Goal: Task Accomplishment & Management: Manage account settings

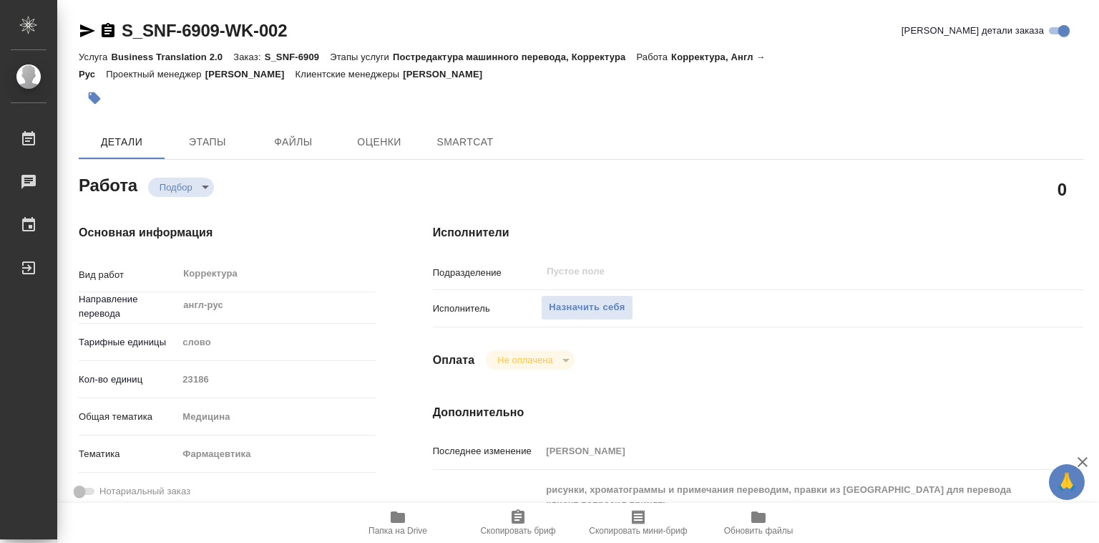
type textarea "x"
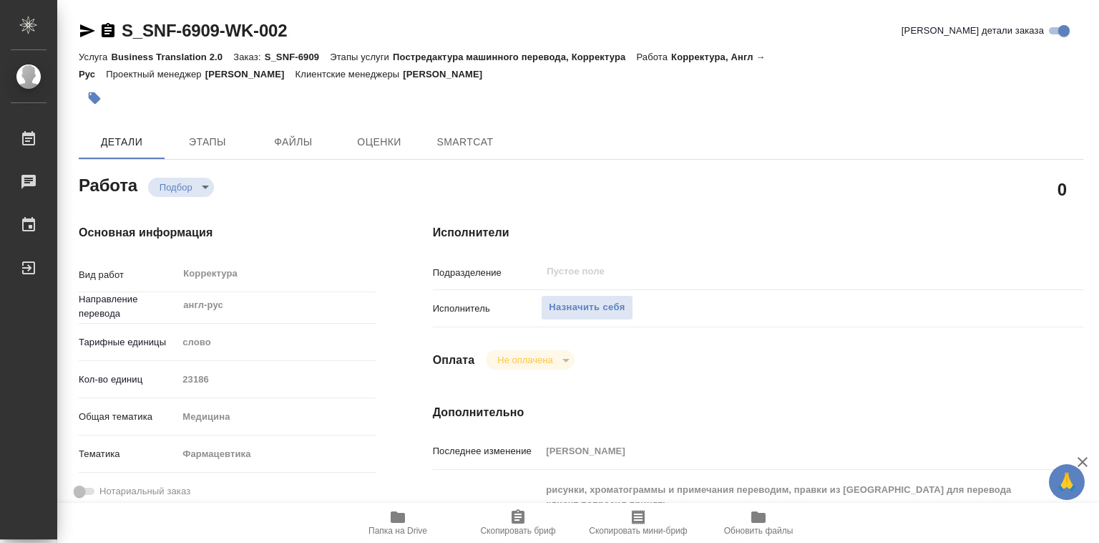
type textarea "x"
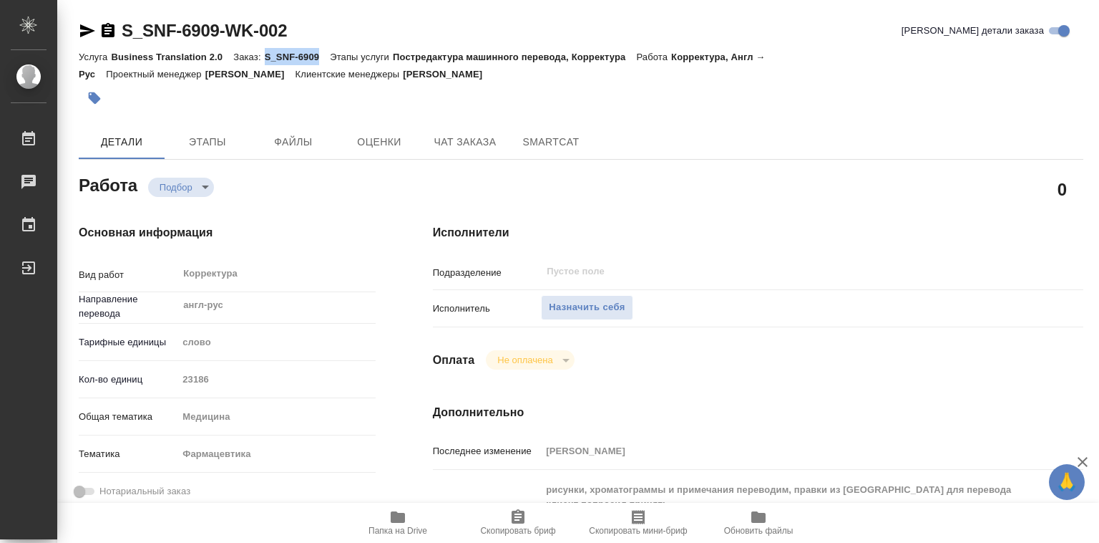
drag, startPoint x: 264, startPoint y: 57, endPoint x: 317, endPoint y: 57, distance: 53.0
click at [317, 57] on p "S_SNF-6909" at bounding box center [298, 57] width 66 height 11
type textarea "x"
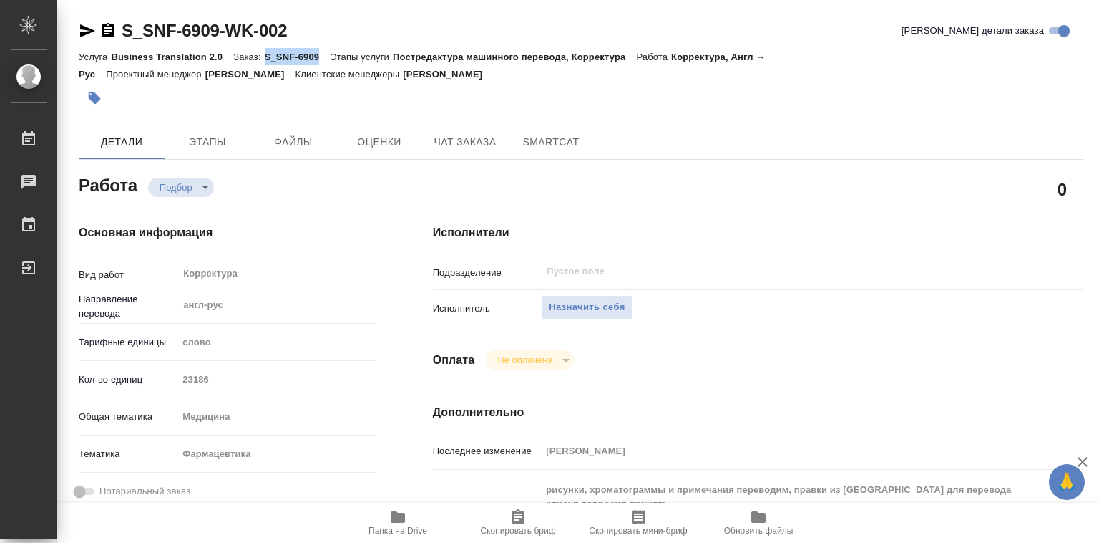
type textarea "x"
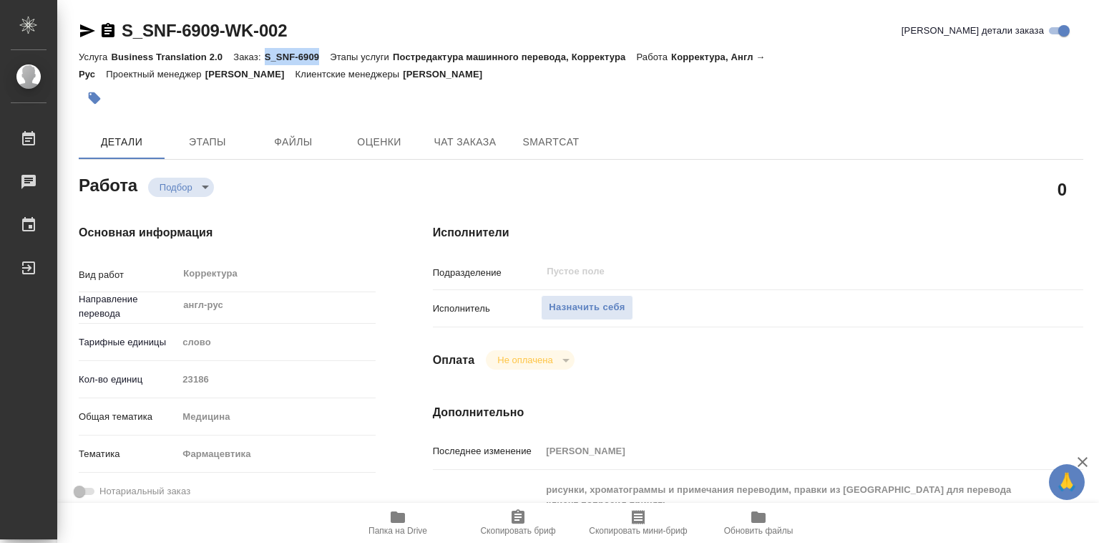
type textarea "x"
copy p "S_SNF-6909"
click at [604, 304] on span "Назначить себя" at bounding box center [587, 307] width 76 height 16
click at [400, 515] on icon "button" at bounding box center [398, 516] width 14 height 11
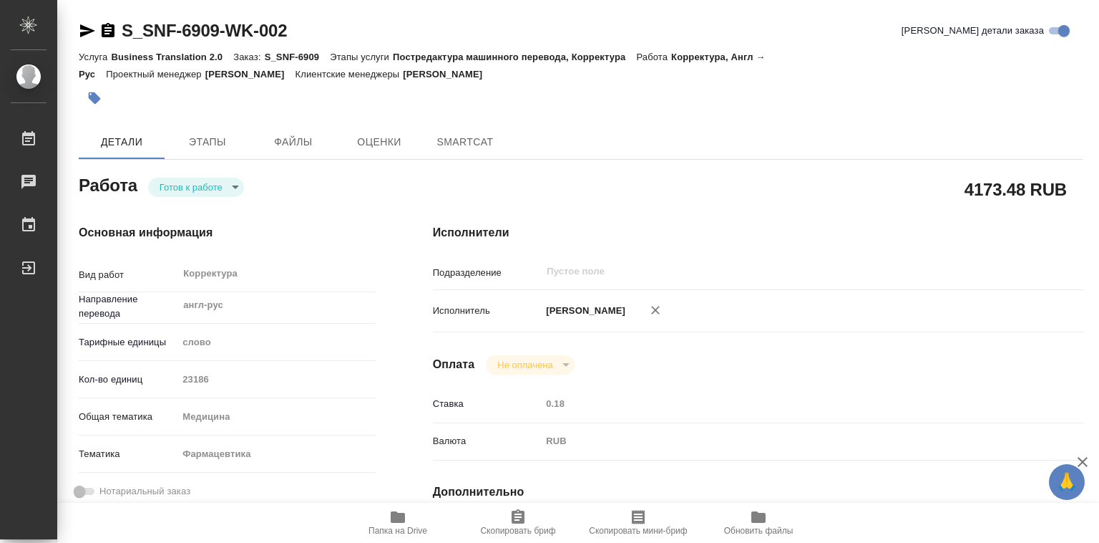
type textarea "x"
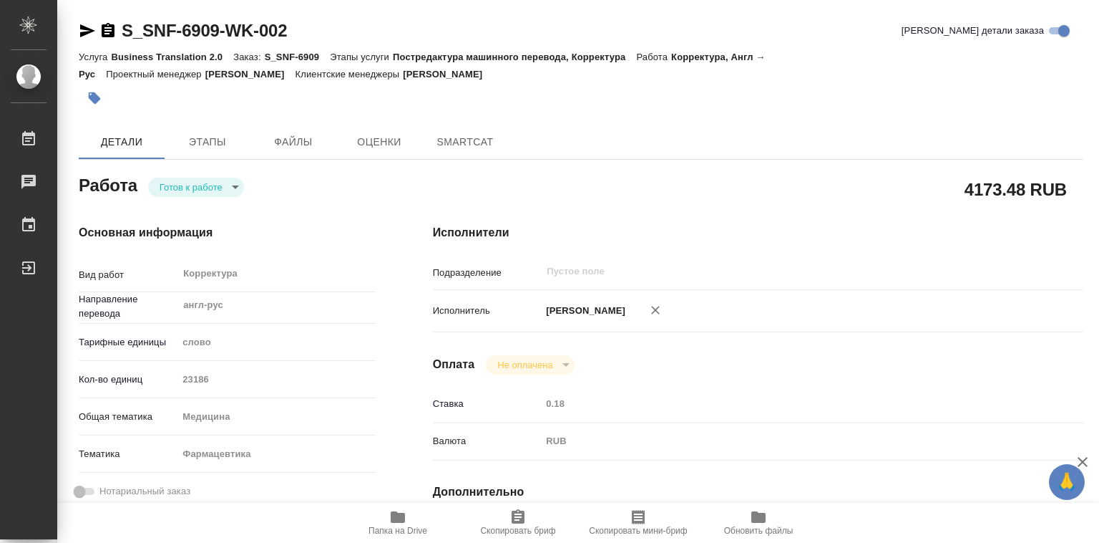
type textarea "x"
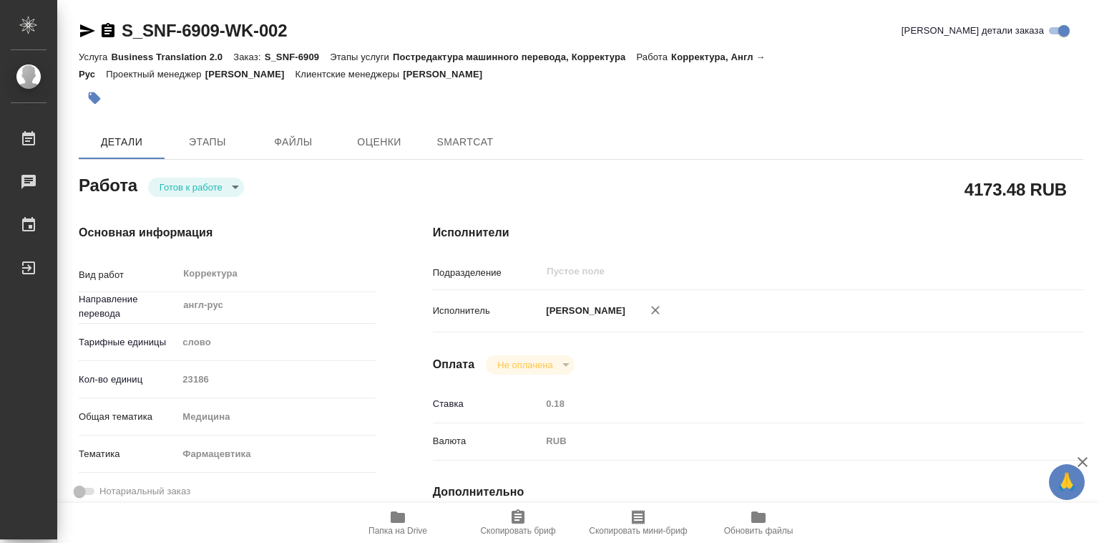
type textarea "x"
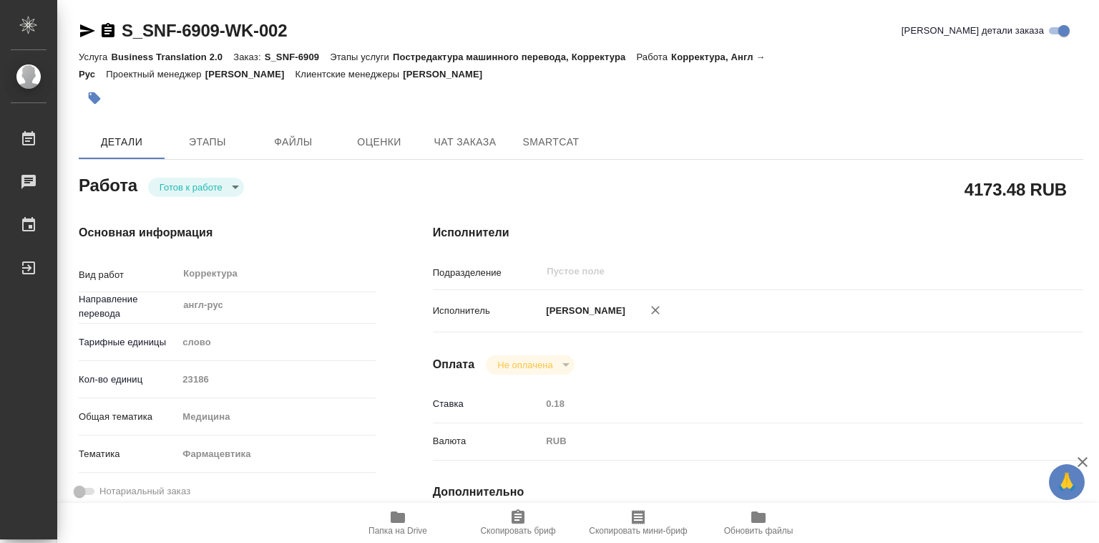
click at [392, 515] on icon "button" at bounding box center [398, 516] width 14 height 11
type textarea "x"
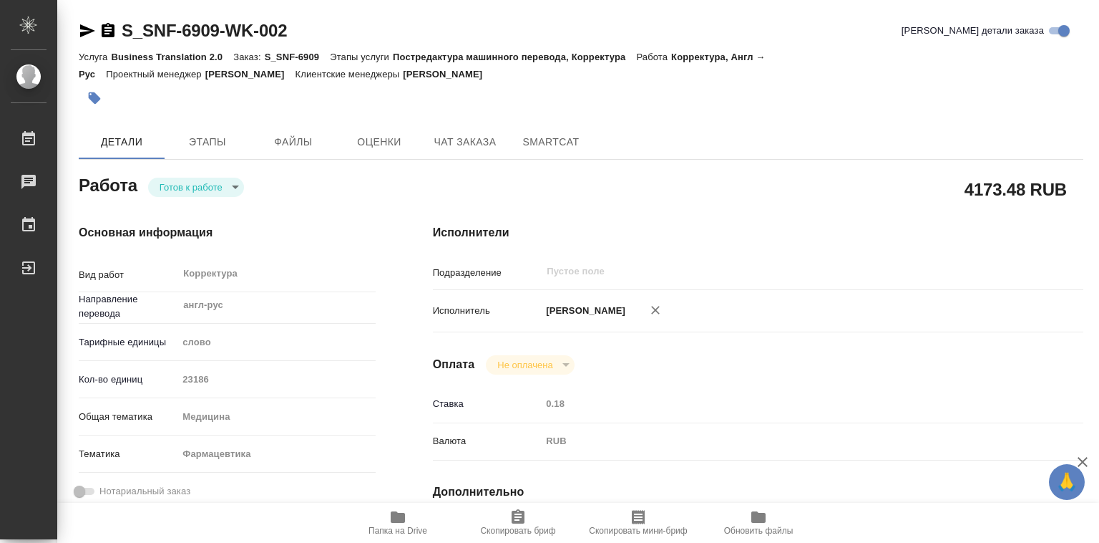
type textarea "x"
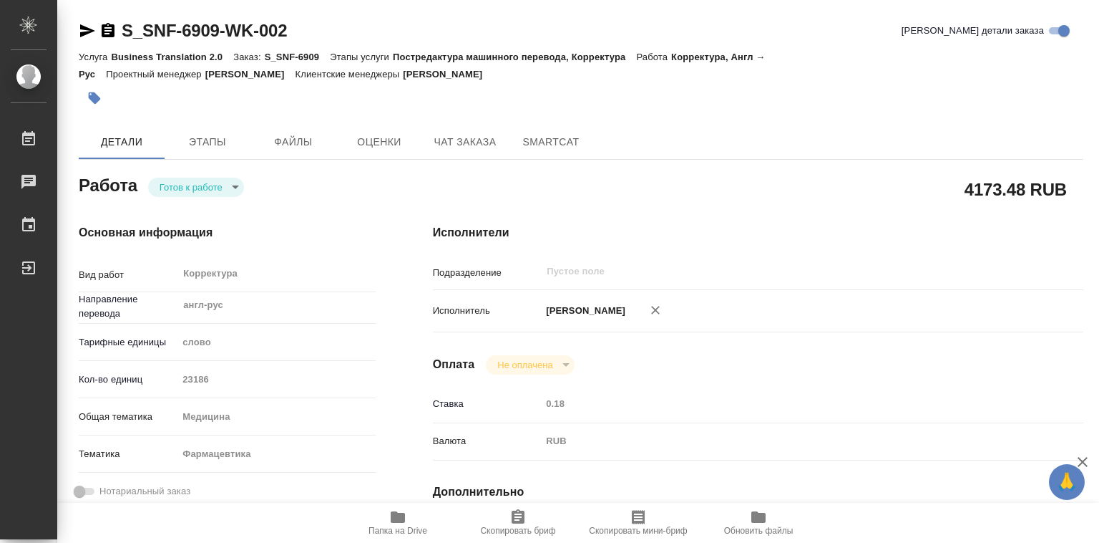
type textarea "x"
drag, startPoint x: 265, startPoint y: 54, endPoint x: 326, endPoint y: 54, distance: 60.8
click at [326, 54] on p "S_SNF-6909" at bounding box center [298, 57] width 66 height 11
copy p "S_SNF-6909"
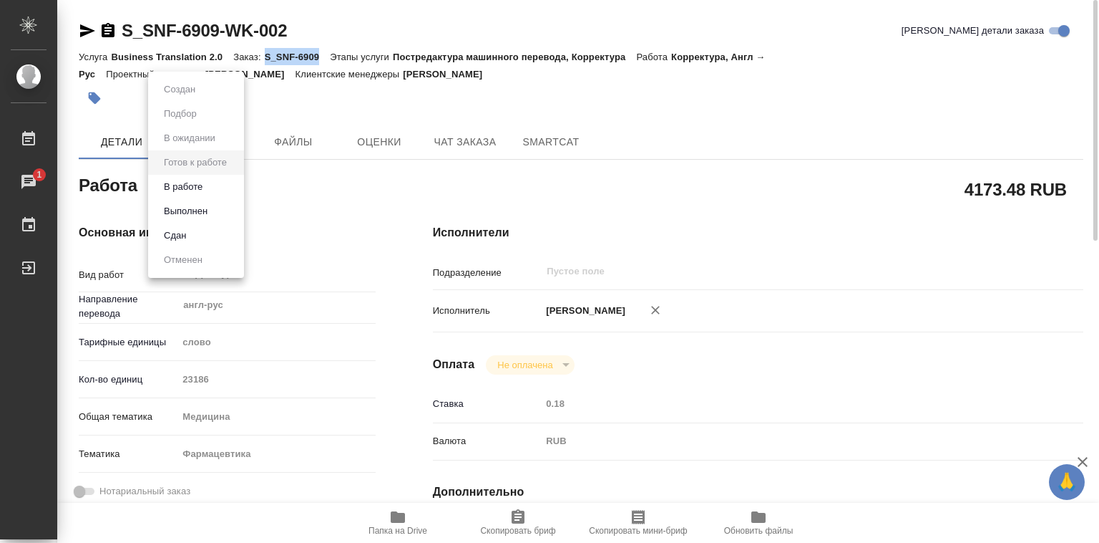
click at [219, 185] on body "🙏 .cls-1 fill:#fff; AWATERA [PERSON_NAME]lebedeva Работы 1 Чаты График Выйти S_…" at bounding box center [549, 271] width 1099 height 543
click at [216, 186] on li "В работе" at bounding box center [196, 187] width 96 height 24
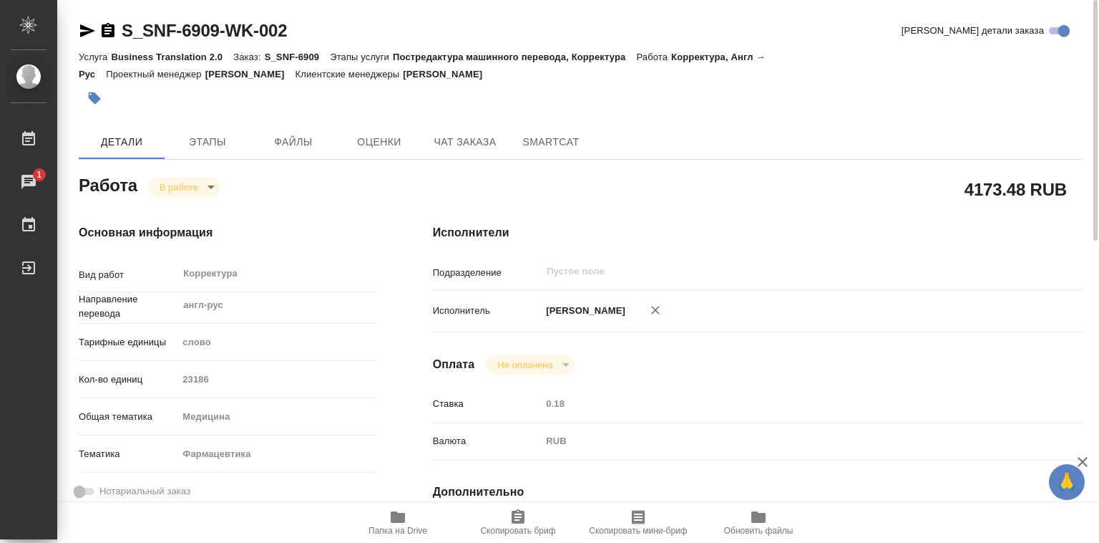
type textarea "x"
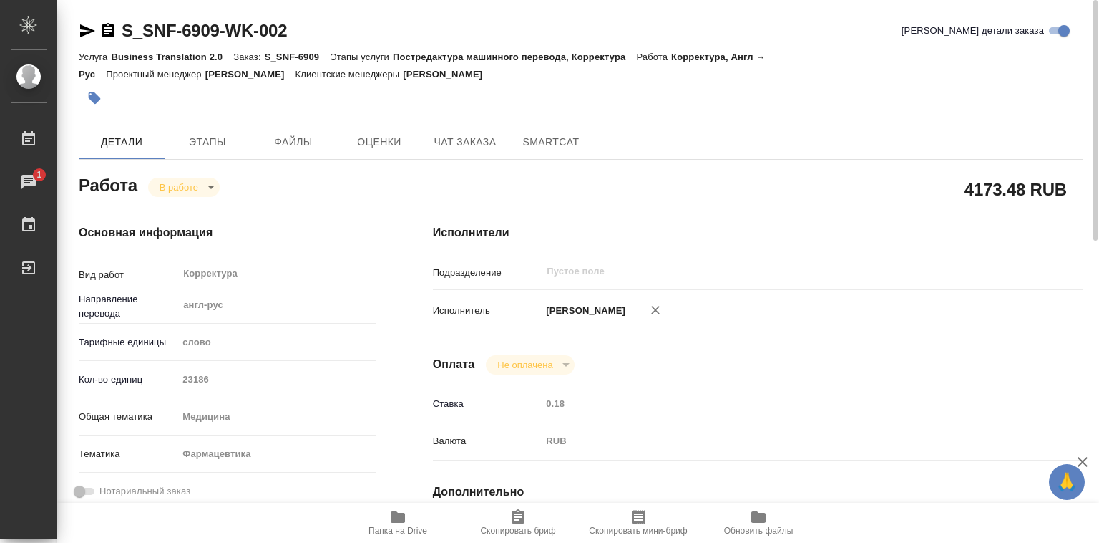
type textarea "x"
